Goal: Task Accomplishment & Management: Manage account settings

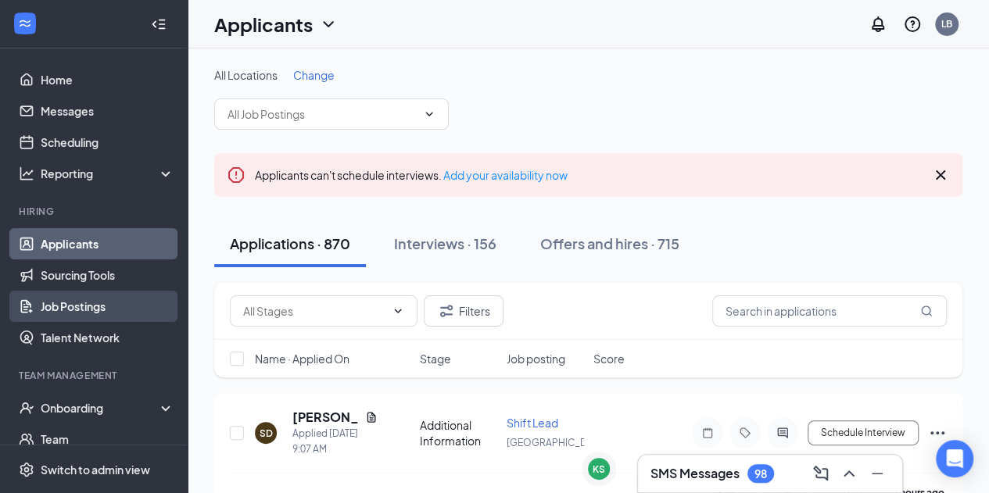
click at [101, 310] on link "Job Postings" at bounding box center [108, 306] width 134 height 31
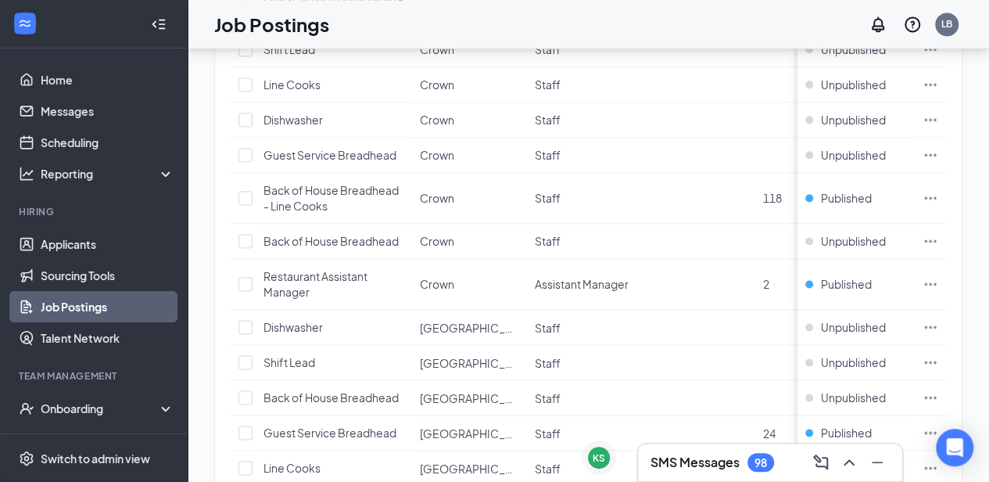
scroll to position [1095, 0]
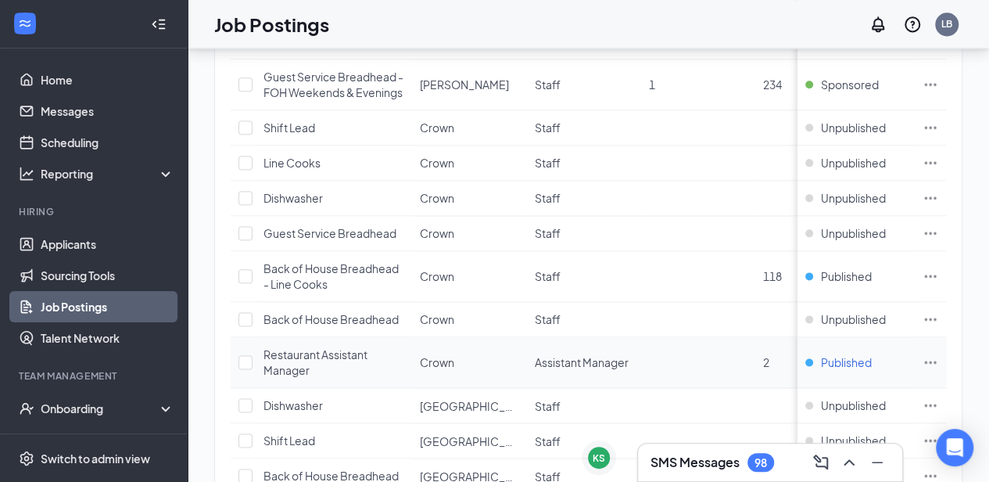
click at [821, 354] on div "Published" at bounding box center [839, 362] width 66 height 16
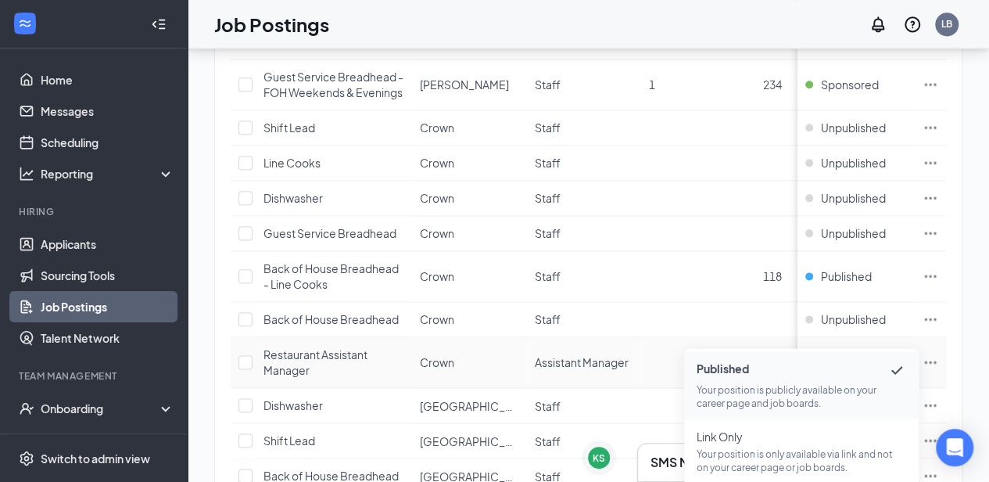
click at [893, 373] on icon "Checkmark" at bounding box center [897, 370] width 19 height 19
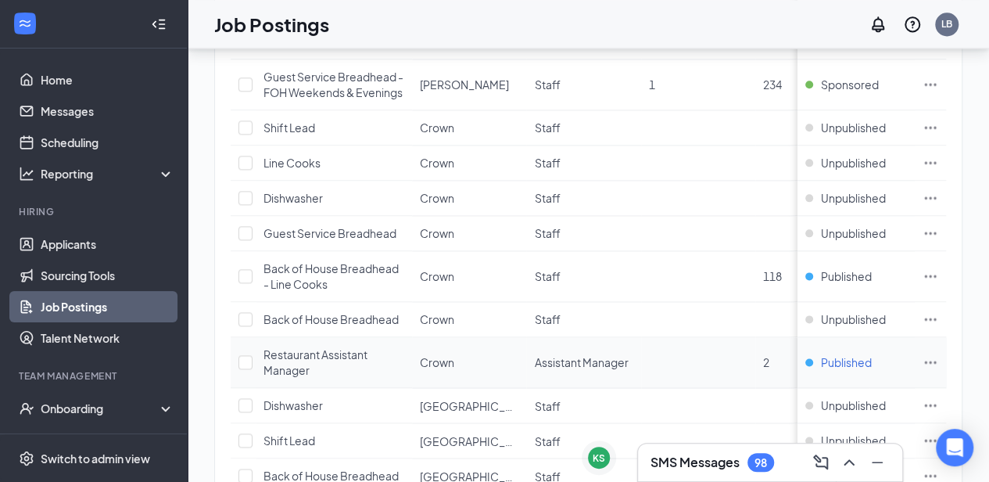
click at [856, 354] on span "Published" at bounding box center [846, 362] width 51 height 16
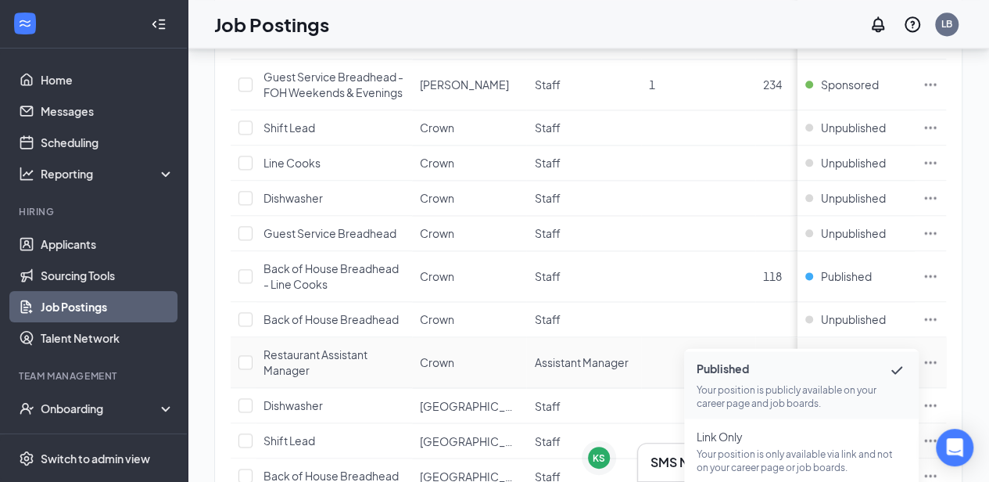
click at [752, 378] on span "Published" at bounding box center [802, 370] width 210 height 19
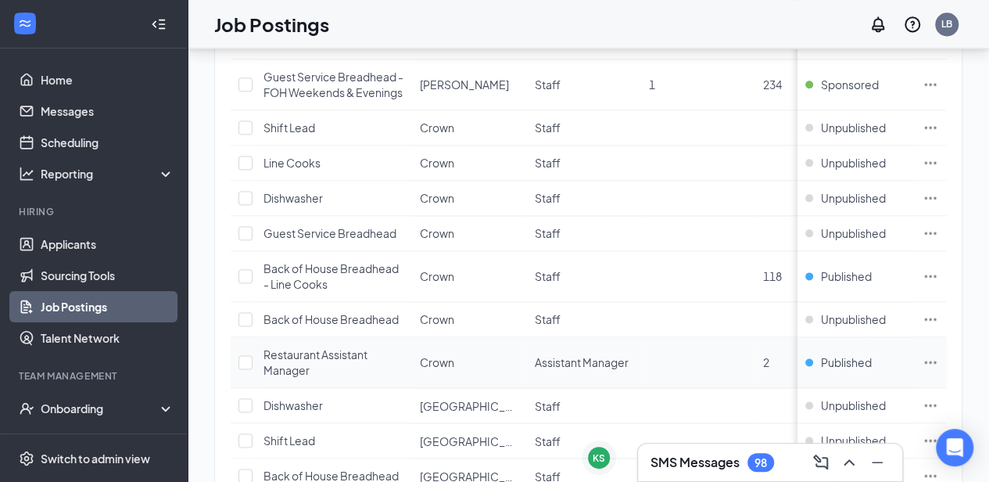
scroll to position [1173, 0]
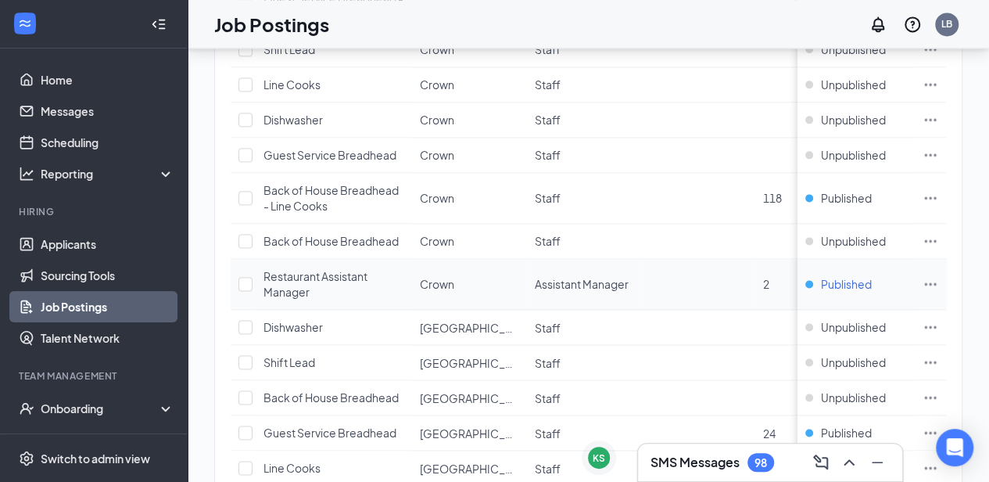
click at [820, 276] on div "Published" at bounding box center [839, 284] width 66 height 16
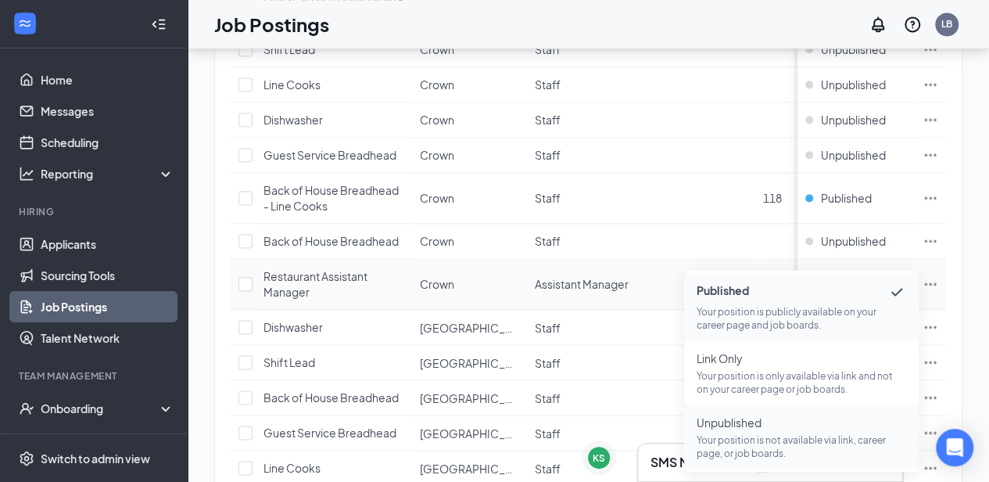
click at [747, 428] on span "Unpublished" at bounding box center [802, 422] width 210 height 16
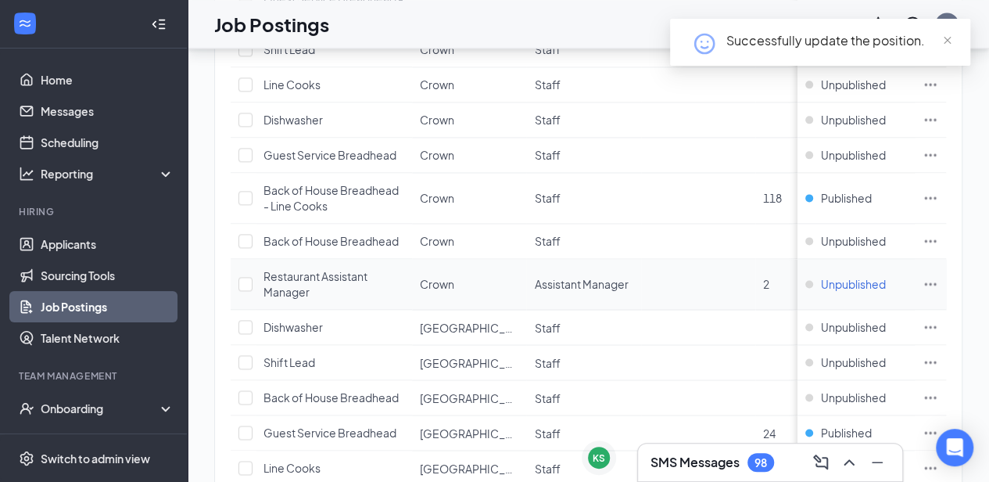
click at [851, 276] on span "Unpublished" at bounding box center [853, 284] width 65 height 16
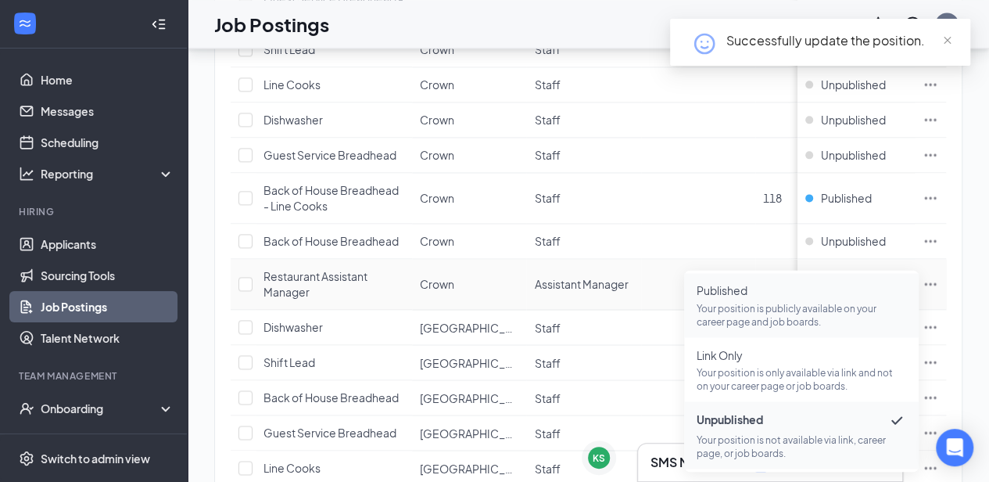
click at [743, 307] on p "Your position is publicly available on your career page and job boards." at bounding box center [802, 314] width 210 height 27
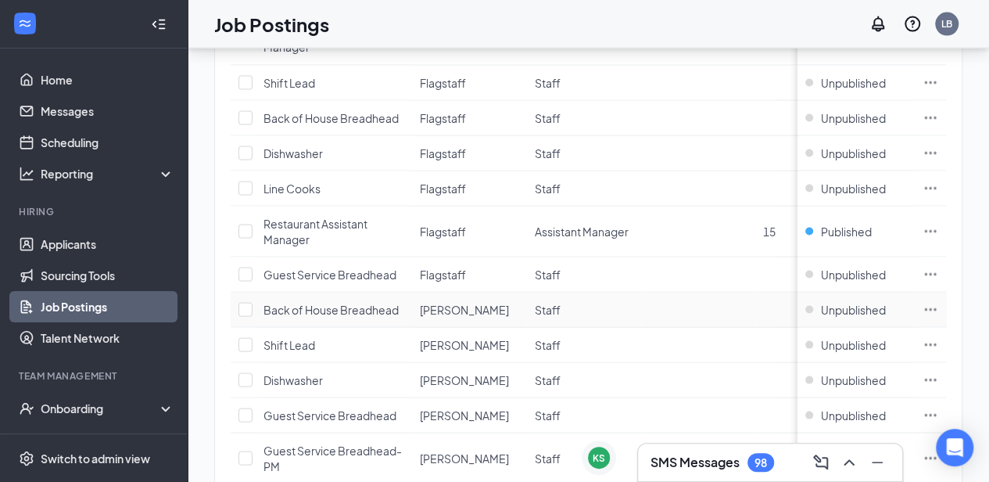
scroll to position [1800, 0]
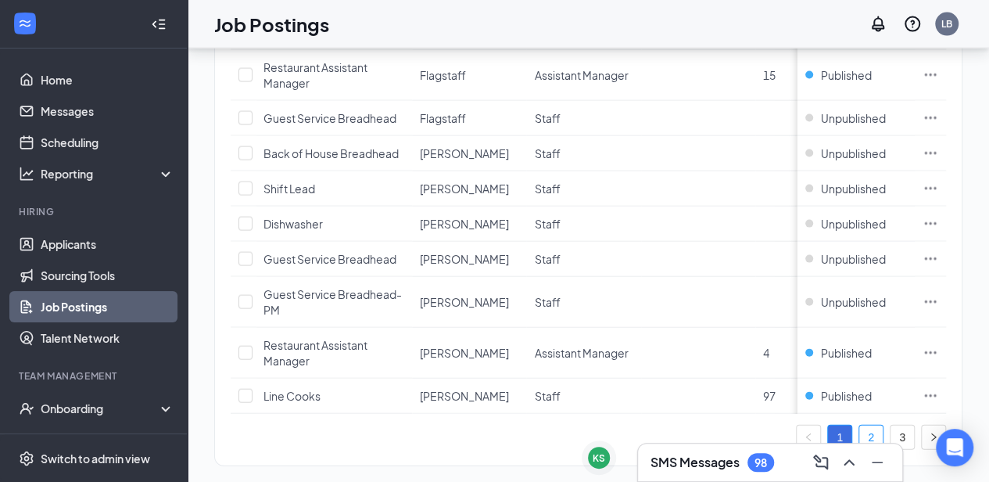
click at [879, 425] on link "2" at bounding box center [870, 436] width 23 height 23
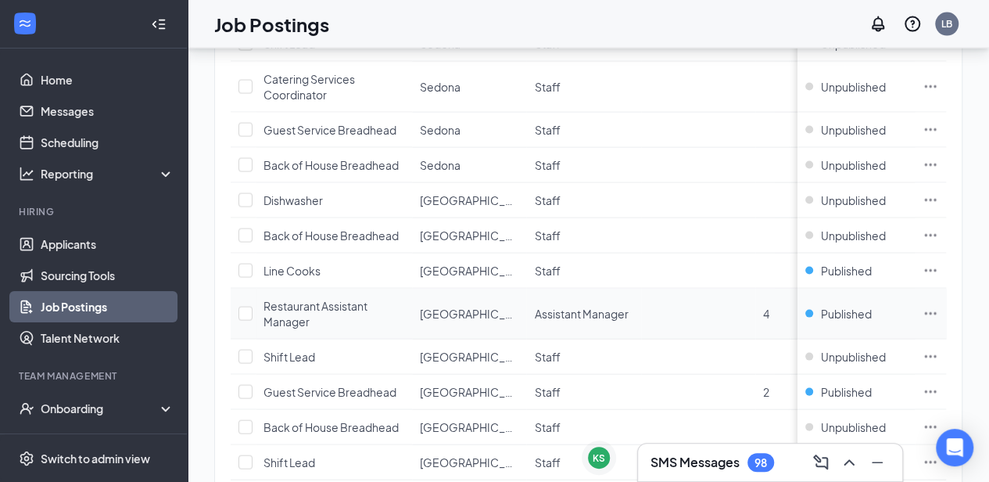
scroll to position [1722, 0]
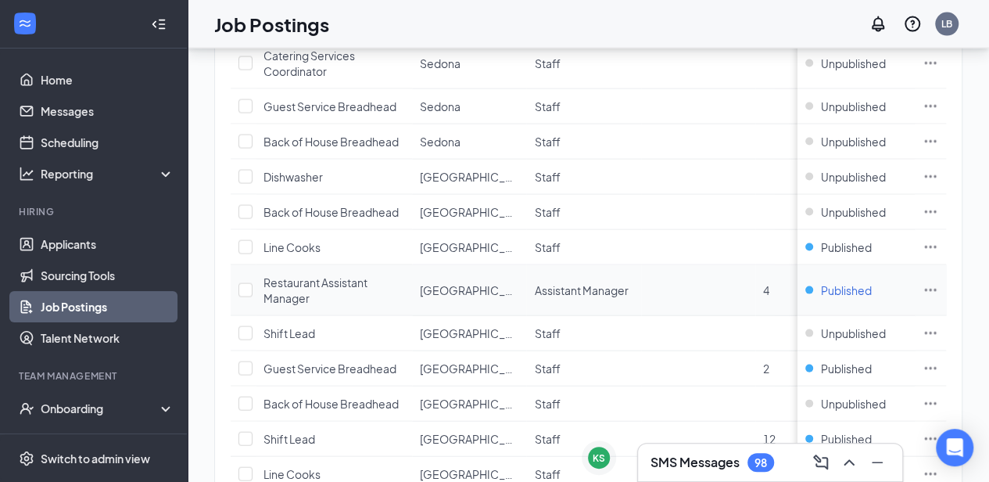
click at [821, 284] on div "Published" at bounding box center [839, 290] width 66 height 16
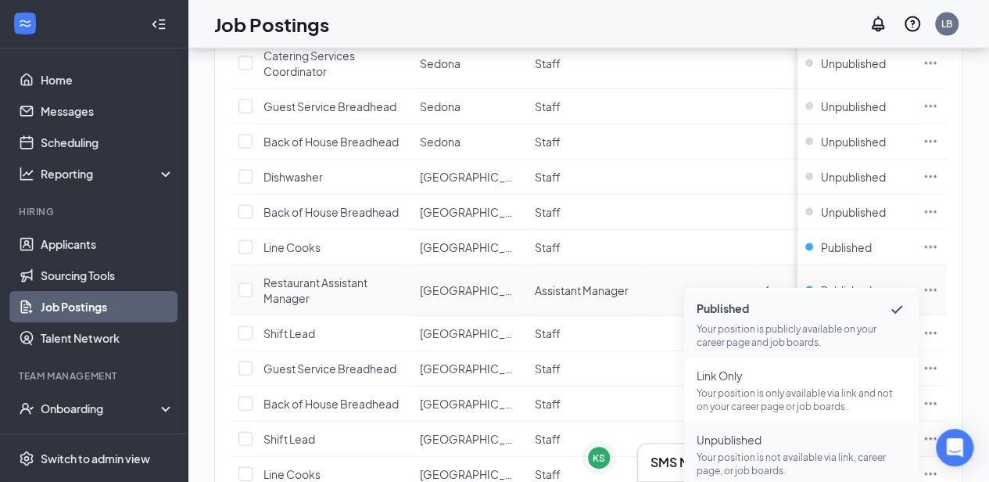
click at [770, 450] on p "Your position is not available via link, career page, or job boards." at bounding box center [802, 463] width 210 height 27
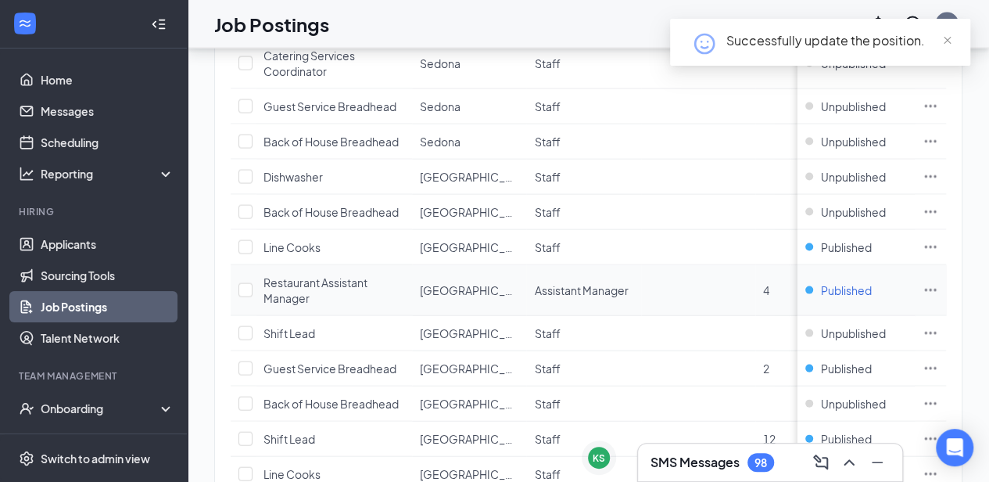
click at [819, 282] on div "Published" at bounding box center [839, 290] width 66 height 16
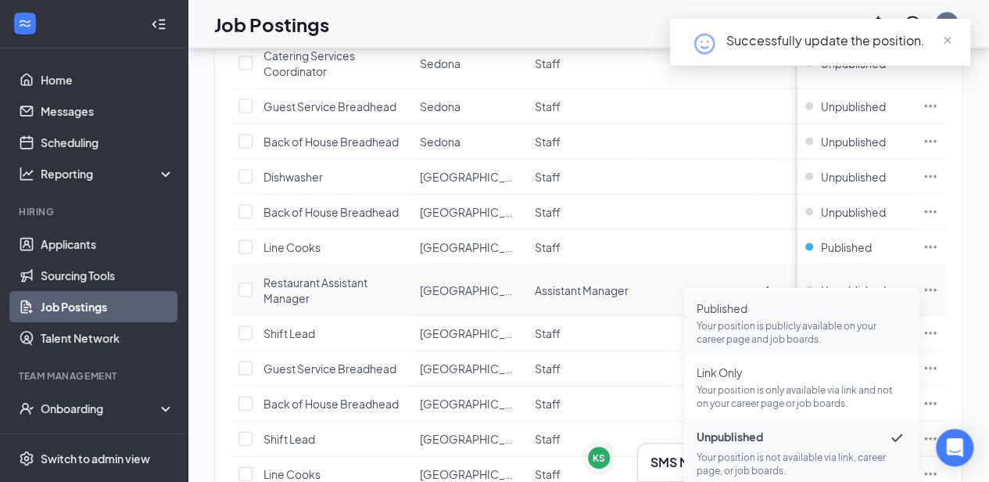
click at [764, 325] on p "Your position is publicly available on your career page and job boards." at bounding box center [802, 332] width 210 height 27
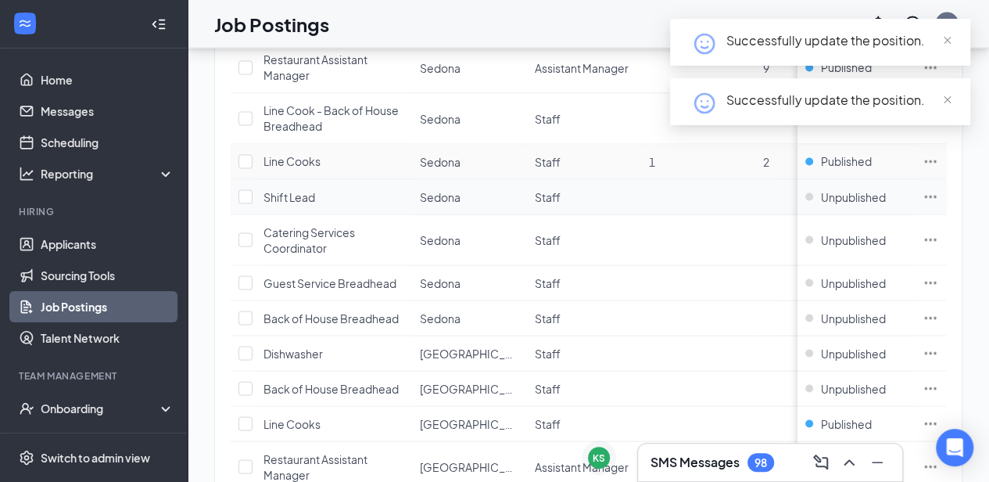
scroll to position [1409, 0]
